Goal: Transaction & Acquisition: Purchase product/service

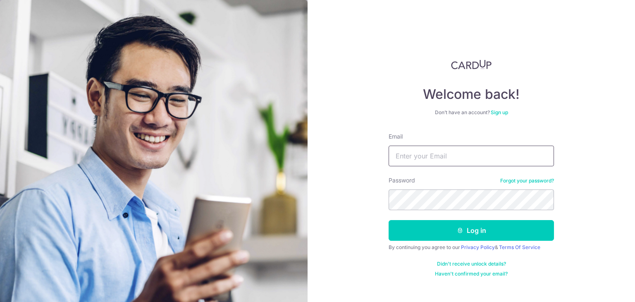
click at [456, 157] on input "Email" at bounding box center [471, 156] width 165 height 21
type input "[EMAIL_ADDRESS][DOMAIN_NAME]"
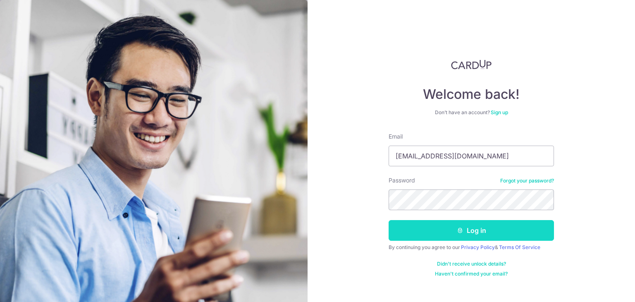
click at [469, 234] on button "Log in" at bounding box center [471, 230] width 165 height 21
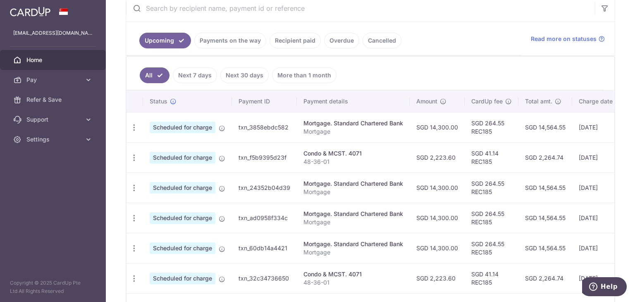
scroll to position [165, 0]
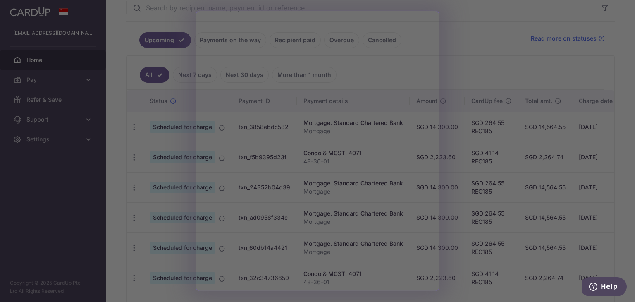
click at [476, 38] on div at bounding box center [320, 152] width 641 height 305
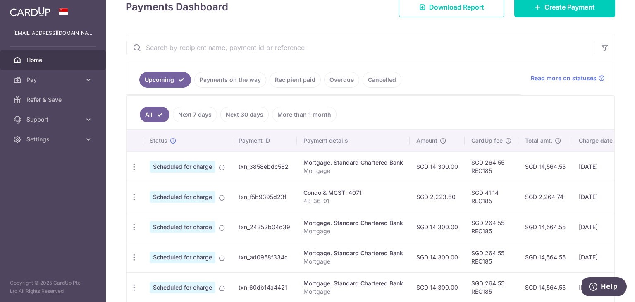
scroll to position [83, 0]
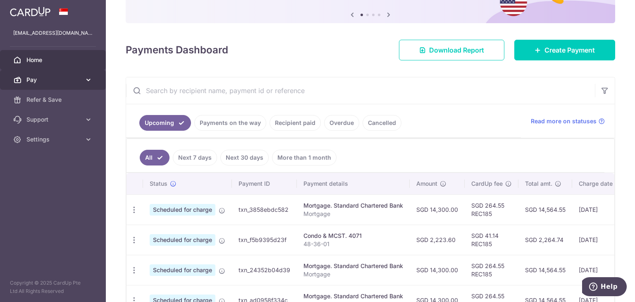
click at [62, 77] on span "Pay" at bounding box center [53, 80] width 55 height 8
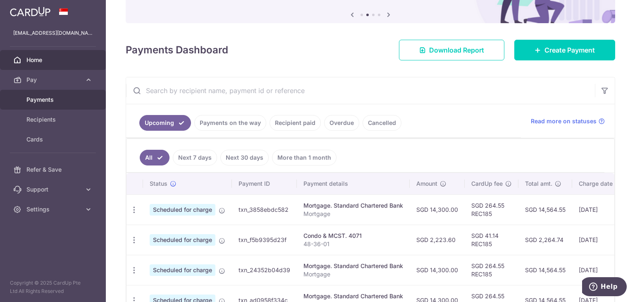
click at [57, 102] on span "Payments" at bounding box center [53, 99] width 55 height 8
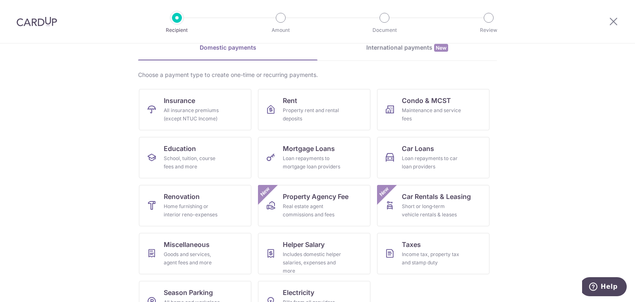
scroll to position [68, 0]
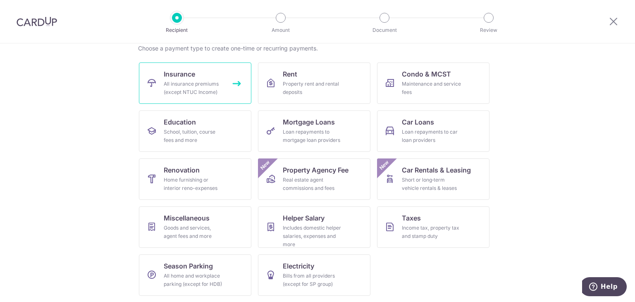
click at [192, 84] on div "All insurance premiums (except NTUC Income)" at bounding box center [194, 88] width 60 height 17
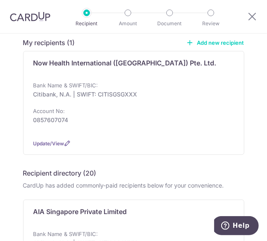
scroll to position [83, 0]
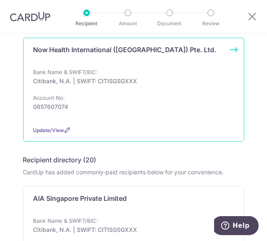
click at [129, 45] on p "Now Health International (Singapore) Pte. Ltd." at bounding box center [125, 50] width 184 height 10
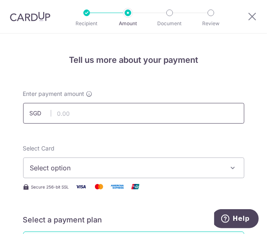
click at [106, 118] on input "text" at bounding box center [134, 113] width 222 height 21
paste input "10,211.49"
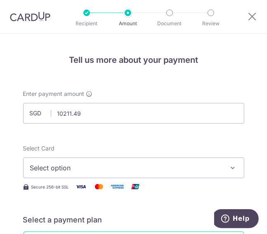
type input "10,211.49"
click at [74, 165] on span "Select option" at bounding box center [128, 168] width 196 height 10
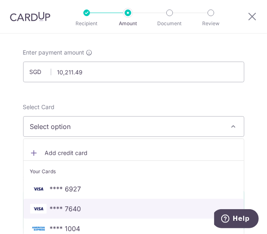
scroll to position [83, 0]
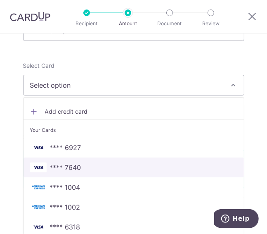
click at [82, 165] on span "**** 7640" at bounding box center [134, 167] width 208 height 10
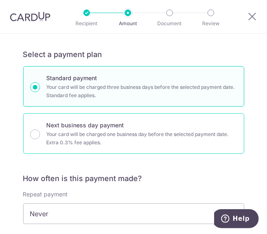
scroll to position [248, 0]
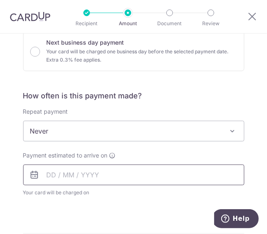
click at [131, 178] on input "text" at bounding box center [134, 175] width 222 height 21
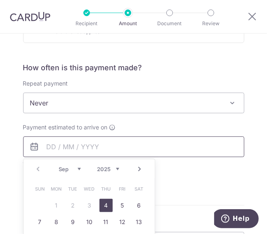
scroll to position [289, 0]
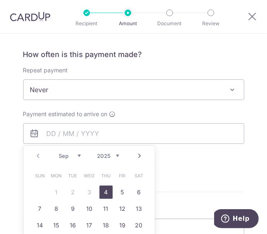
click at [109, 193] on link "4" at bounding box center [106, 192] width 13 height 13
type input "[DATE]"
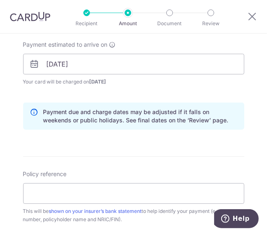
scroll to position [372, 0]
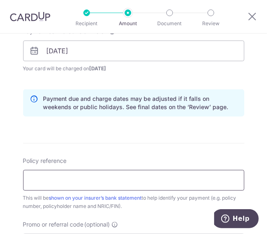
click at [161, 184] on input "Policy reference" at bounding box center [134, 180] width 222 height 21
click at [63, 175] on input "Policy reference" at bounding box center [134, 180] width 222 height 21
paste input "SGFWCAD74451"
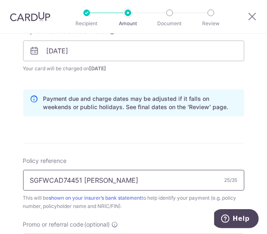
click at [99, 177] on input "SGFWCAD74451 Barry Davies" at bounding box center [134, 180] width 222 height 21
type input "SGFWCAD74451 [PERSON_NAME] [PERSON_NAME]"
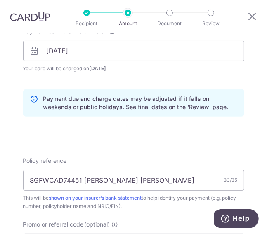
click at [225, 149] on form "Enter payment amount SGD 10,211.49 10211.49 Select Card **** 7640 Add credit ca…" at bounding box center [134, 59] width 222 height 683
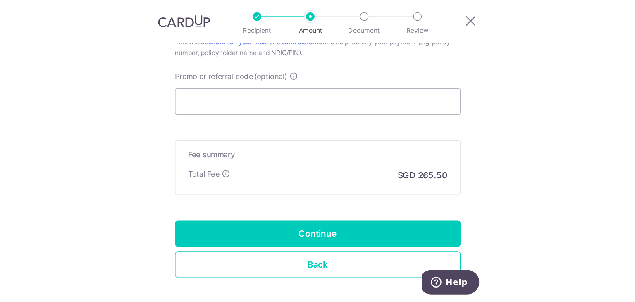
scroll to position [496, 0]
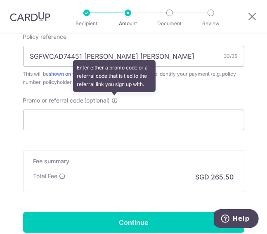
click at [115, 99] on icon at bounding box center [115, 100] width 7 height 7
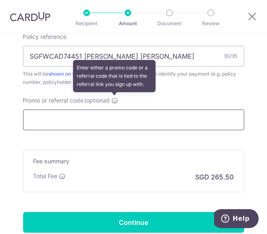
click at [115, 110] on input "Promo or referral code (optional) Enter either a promo code or a referral code …" at bounding box center [134, 120] width 222 height 21
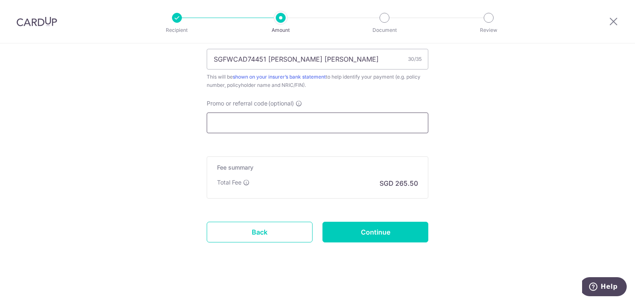
scroll to position [522, 0]
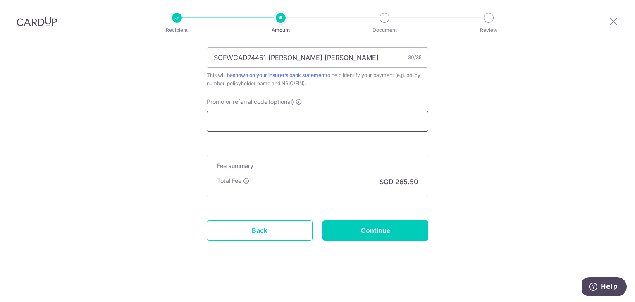
click at [267, 118] on input "Promo or referral code (optional)" at bounding box center [318, 121] width 222 height 21
paste input "OFF225"
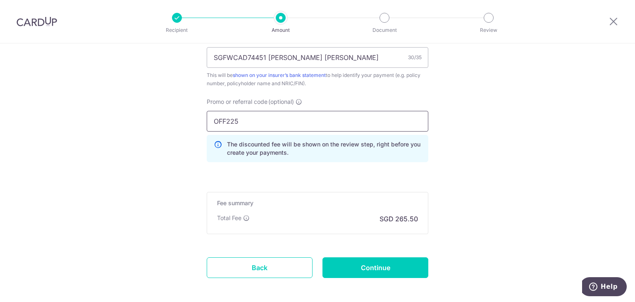
type input "OFF225"
click at [267, 240] on input "Continue" at bounding box center [375, 267] width 106 height 21
type input "Create Schedule"
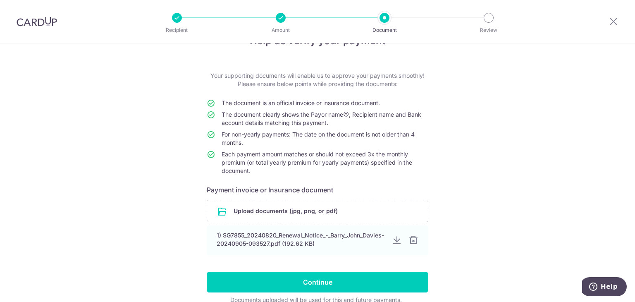
scroll to position [41, 0]
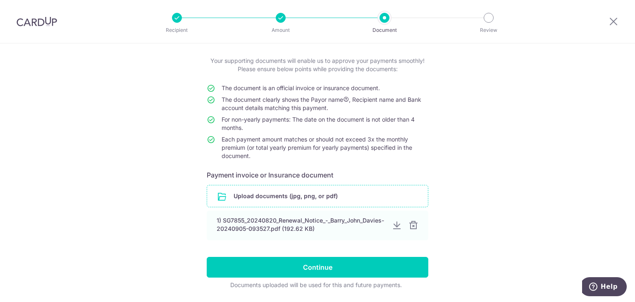
click at [298, 201] on input "file" at bounding box center [317, 195] width 221 height 21
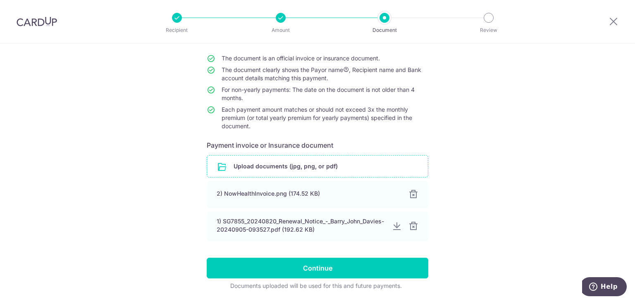
scroll to position [98, 0]
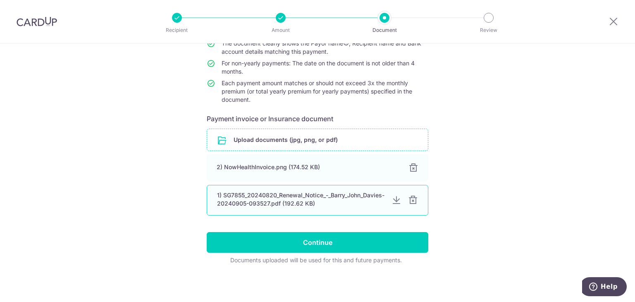
click at [408, 200] on div at bounding box center [413, 200] width 10 height 10
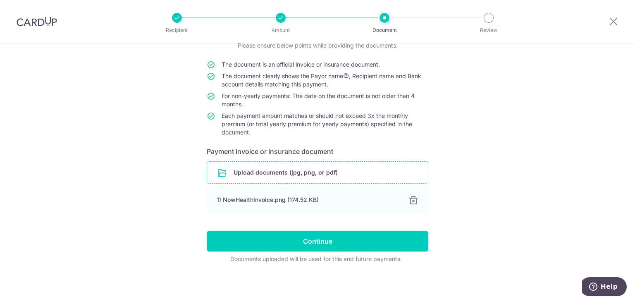
scroll to position [64, 0]
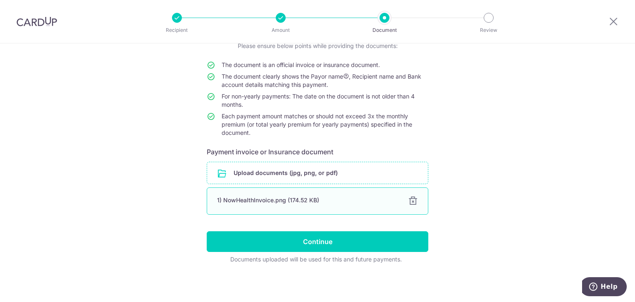
click at [306, 205] on div "1) NowHealthInvoice.png (174.52 KB) 100%" at bounding box center [318, 200] width 222 height 27
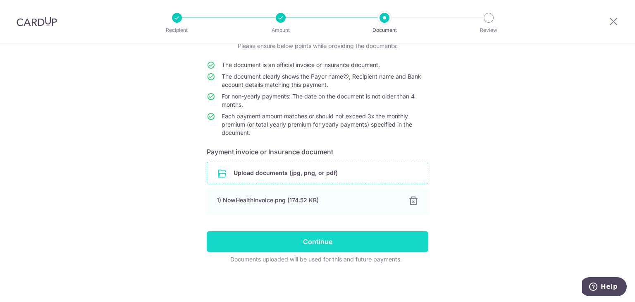
click at [326, 245] on input "Continue" at bounding box center [318, 241] width 222 height 21
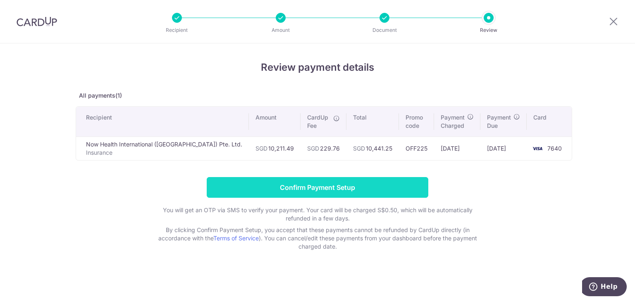
click at [314, 187] on input "Confirm Payment Setup" at bounding box center [318, 187] width 222 height 21
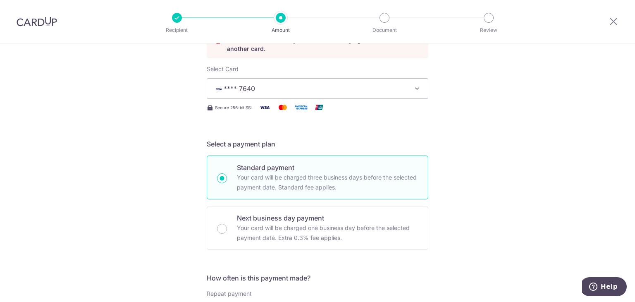
scroll to position [14, 0]
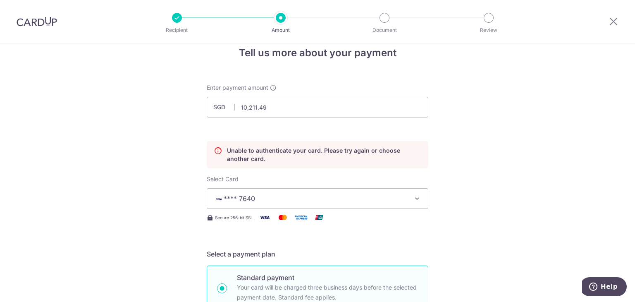
click at [315, 193] on span "**** 7640" at bounding box center [310, 198] width 193 height 10
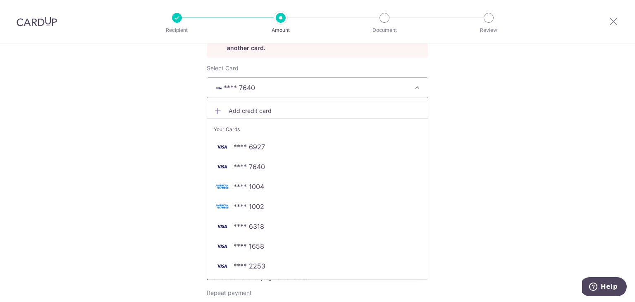
scroll to position [138, 0]
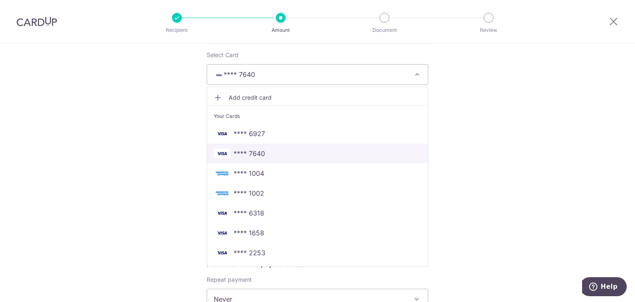
click at [238, 152] on span "**** 7640" at bounding box center [249, 153] width 31 height 10
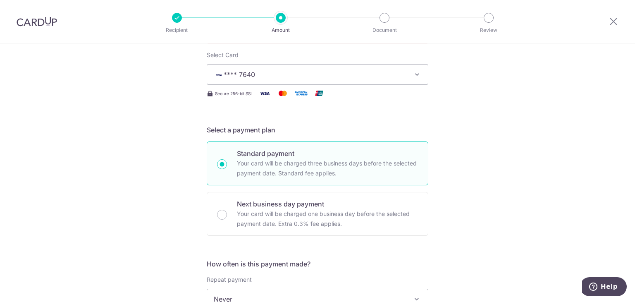
click at [375, 68] on button "**** 7640" at bounding box center [318, 74] width 222 height 21
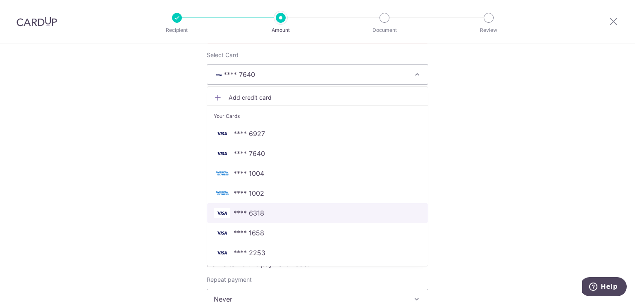
click at [323, 215] on span "**** 6318" at bounding box center [318, 213] width 208 height 10
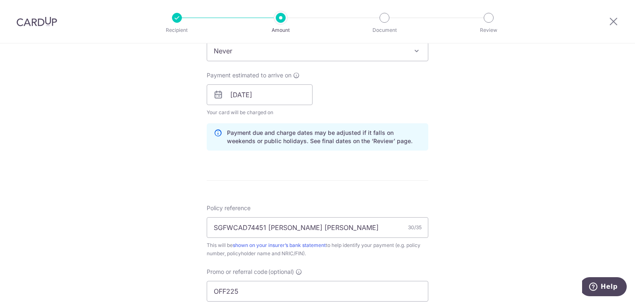
scroll to position [552, 0]
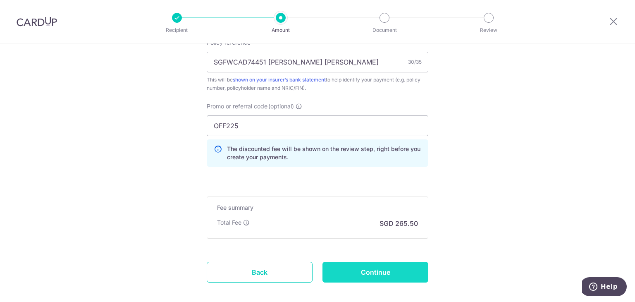
click at [381, 270] on input "Continue" at bounding box center [375, 272] width 106 height 21
type input "Update Schedule"
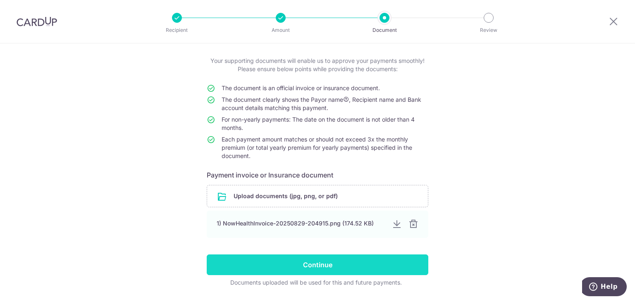
scroll to position [64, 0]
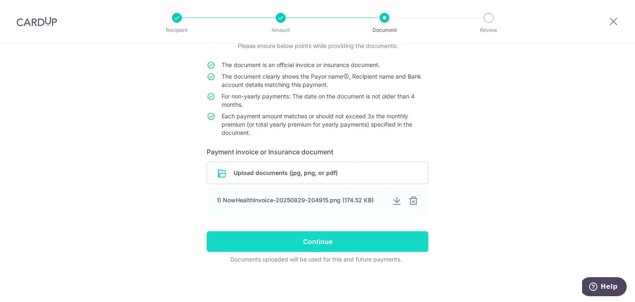
click at [318, 242] on input "Continue" at bounding box center [318, 241] width 222 height 21
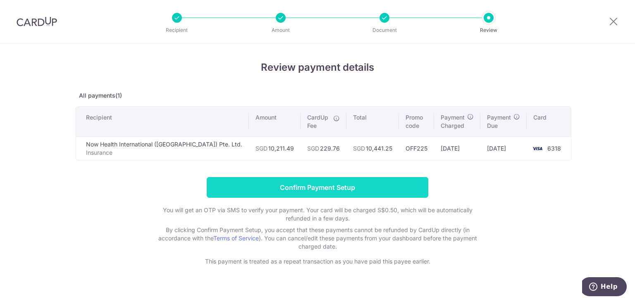
click at [351, 192] on input "Confirm Payment Setup" at bounding box center [318, 187] width 222 height 21
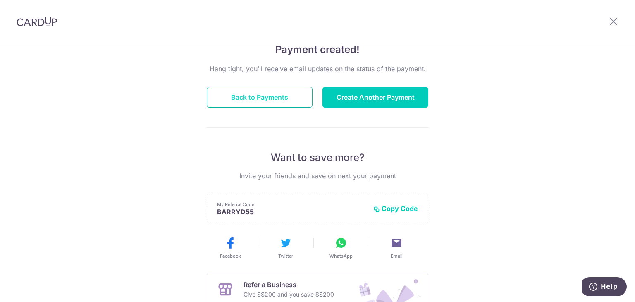
scroll to position [124, 0]
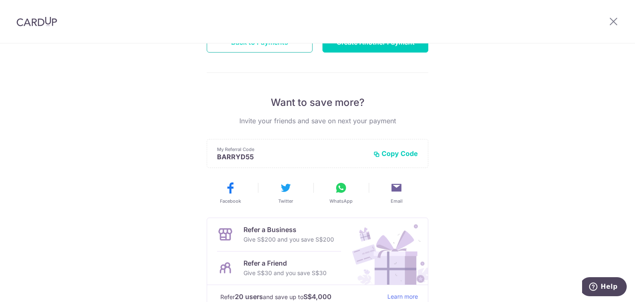
click at [269, 50] on button "Back to Payments" at bounding box center [260, 42] width 106 height 21
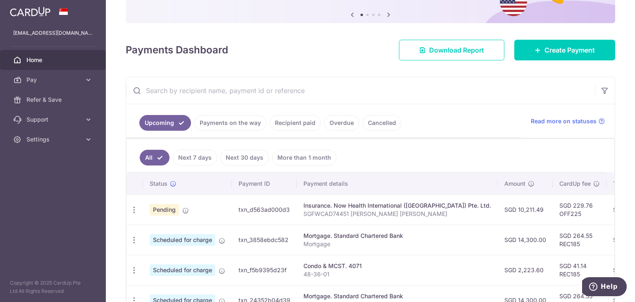
scroll to position [124, 0]
